Goal: Task Accomplishment & Management: Complete application form

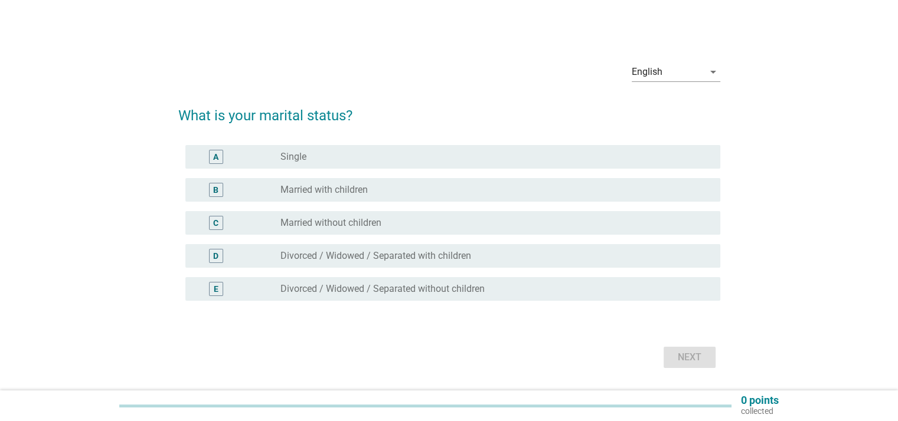
click at [345, 223] on label "Married without children" at bounding box center [330, 223] width 101 height 12
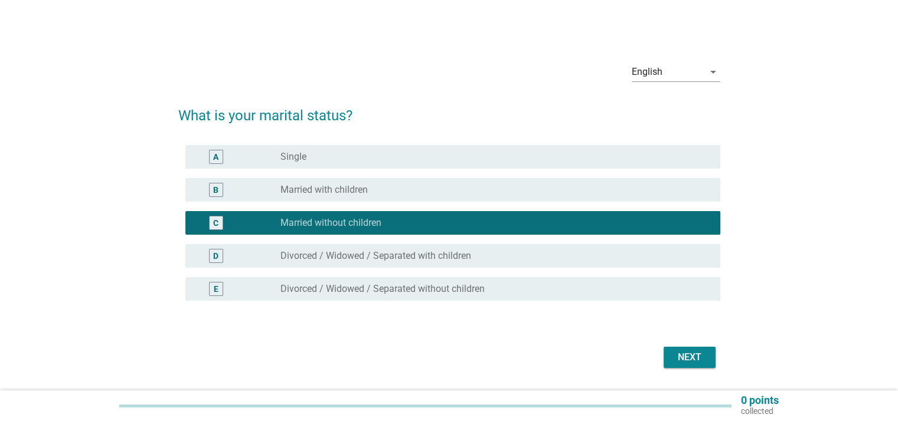
click at [673, 358] on div "Next" at bounding box center [689, 358] width 33 height 14
